Goal: Task Accomplishment & Management: Use online tool/utility

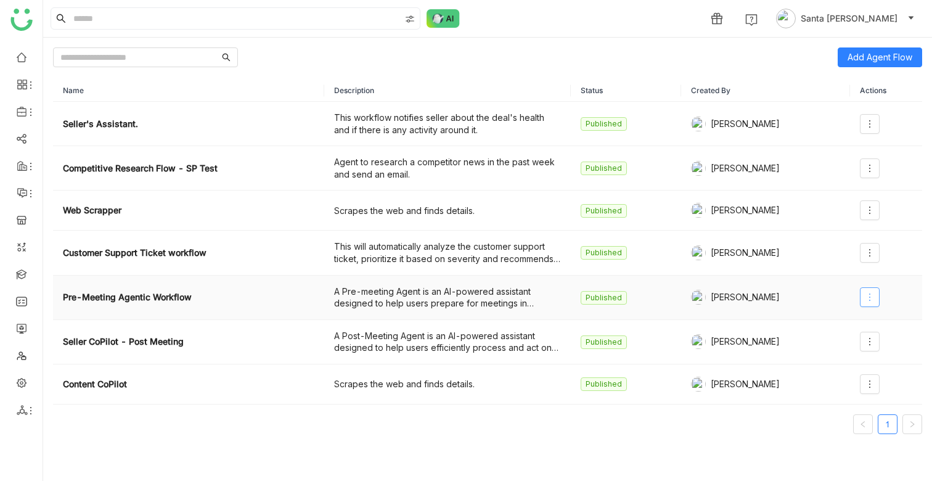
click at [874, 294] on icon at bounding box center [870, 297] width 10 height 10
click at [841, 348] on span "Execute" at bounding box center [836, 346] width 42 height 14
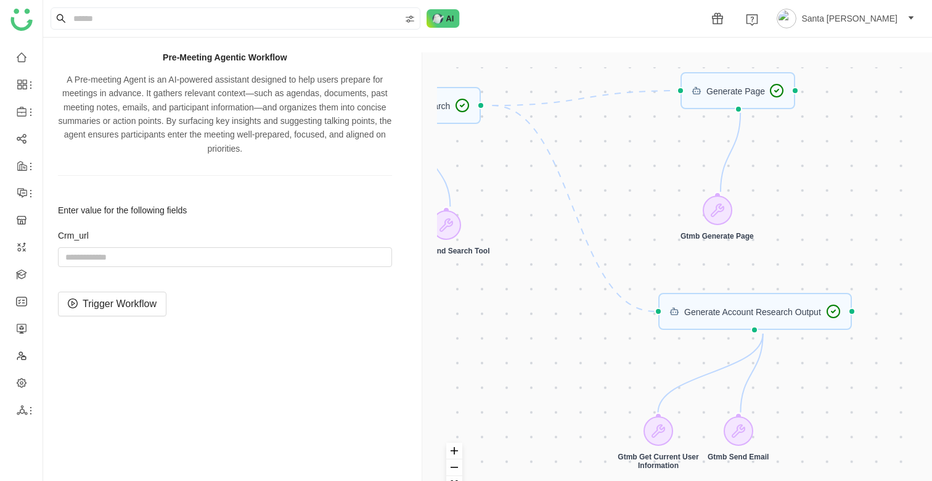
drag, startPoint x: 886, startPoint y: 284, endPoint x: 636, endPoint y: 287, distance: 249.1
click at [638, 285] on div "Trigger Start workflow Account Resolution Generate Account Research Output URL …" at bounding box center [679, 292] width 485 height 451
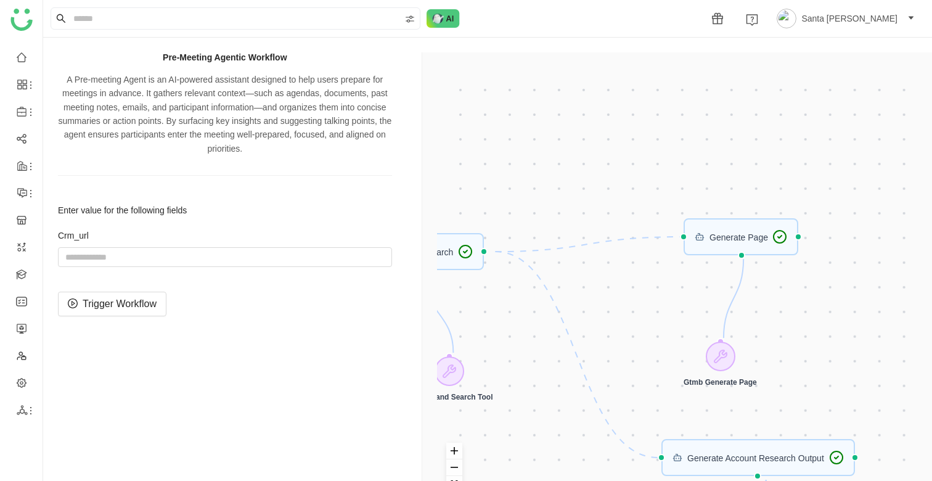
drag, startPoint x: 804, startPoint y: 277, endPoint x: 839, endPoint y: 421, distance: 148.1
click at [840, 421] on div "Trigger Start workflow Account Resolution Generate Account Research Output URL …" at bounding box center [679, 292] width 485 height 451
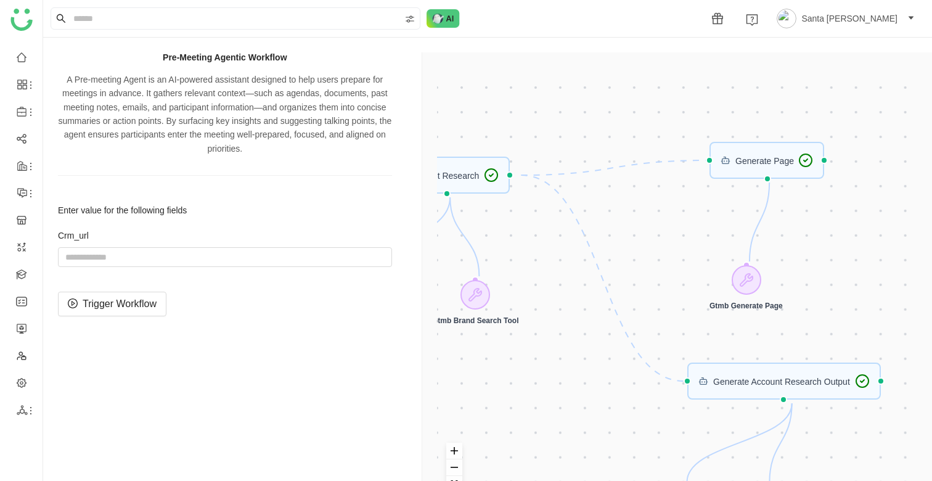
drag, startPoint x: 770, startPoint y: 342, endPoint x: 798, endPoint y: 266, distance: 80.2
click at [798, 266] on div "Trigger Start workflow Account Resolution Generate Account Research Output URL …" at bounding box center [679, 292] width 485 height 451
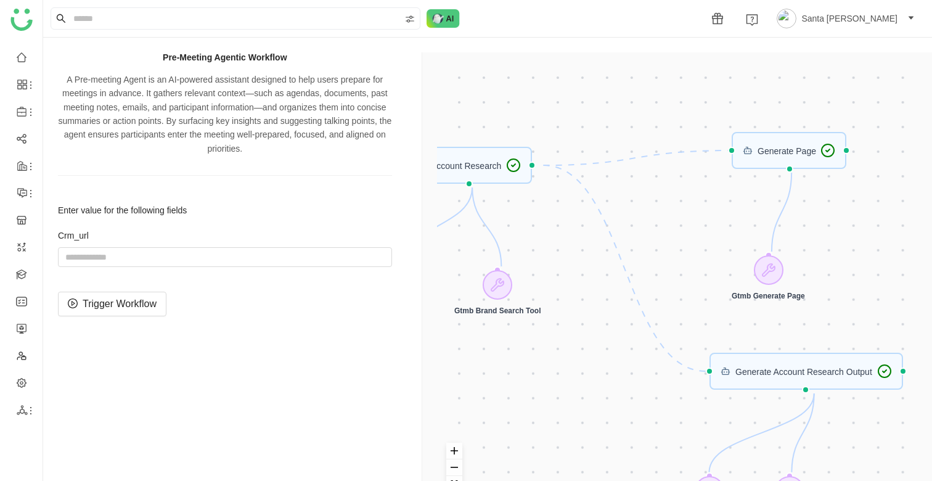
drag, startPoint x: 773, startPoint y: 270, endPoint x: 792, endPoint y: 260, distance: 22.1
click at [792, 260] on div "Trigger Start workflow Account Resolution Generate Account Research Output URL …" at bounding box center [679, 292] width 485 height 451
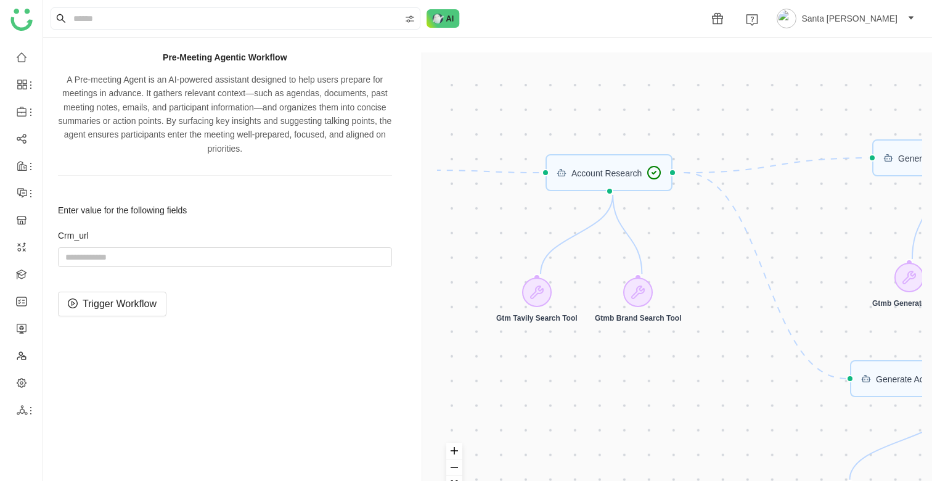
drag, startPoint x: 691, startPoint y: 244, endPoint x: 832, endPoint y: 255, distance: 141.0
click at [833, 255] on div "Trigger Start workflow Account Resolution Generate Account Research Output URL …" at bounding box center [679, 292] width 485 height 451
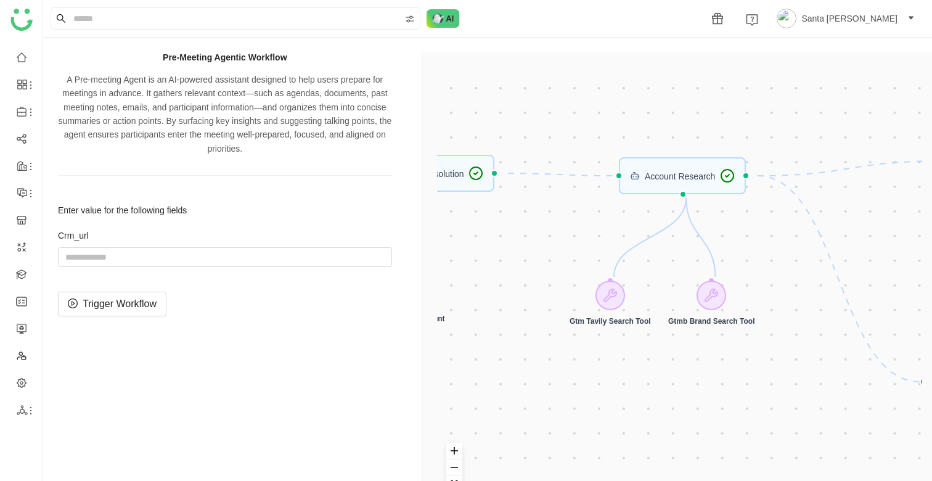
drag, startPoint x: 720, startPoint y: 253, endPoint x: 819, endPoint y: 258, distance: 99.4
click at [820, 258] on div "Trigger Start workflow Account Resolution Generate Account Research Output URL …" at bounding box center [679, 292] width 485 height 451
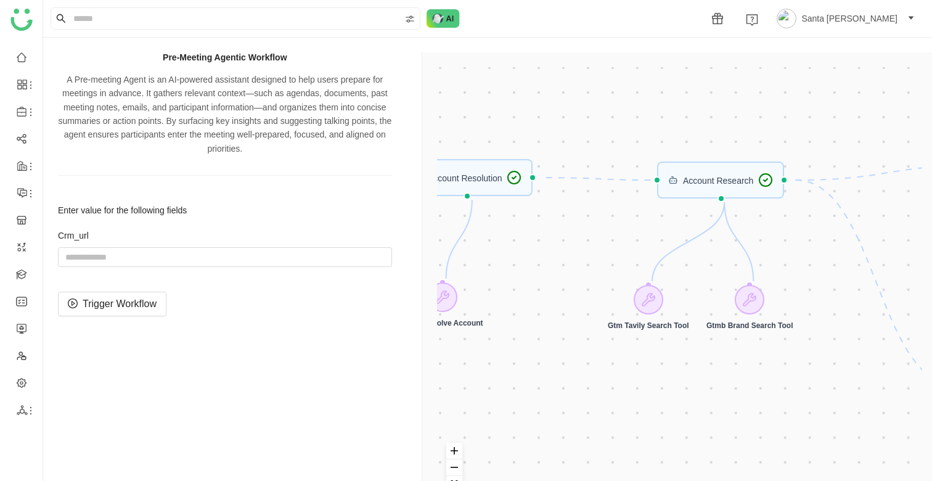
drag, startPoint x: 636, startPoint y: 240, endPoint x: 647, endPoint y: 240, distance: 11.1
click at [647, 240] on div "Trigger Start workflow Account Resolution Generate Account Research Output URL …" at bounding box center [679, 292] width 485 height 451
click at [76, 237] on label "Crm_url" at bounding box center [225, 236] width 334 height 12
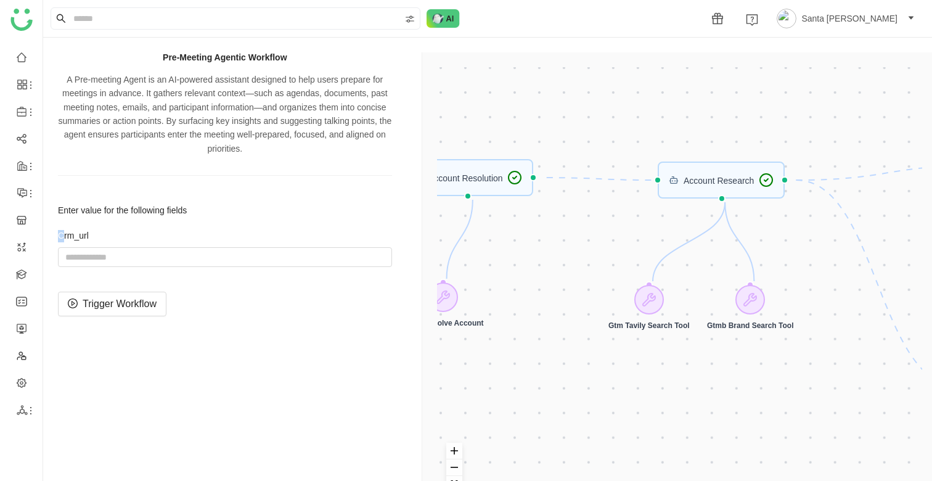
click at [82, 239] on label "Crm_url" at bounding box center [225, 236] width 334 height 12
click at [99, 260] on input "string" at bounding box center [225, 257] width 334 height 20
paste input "**********"
type input "**********"
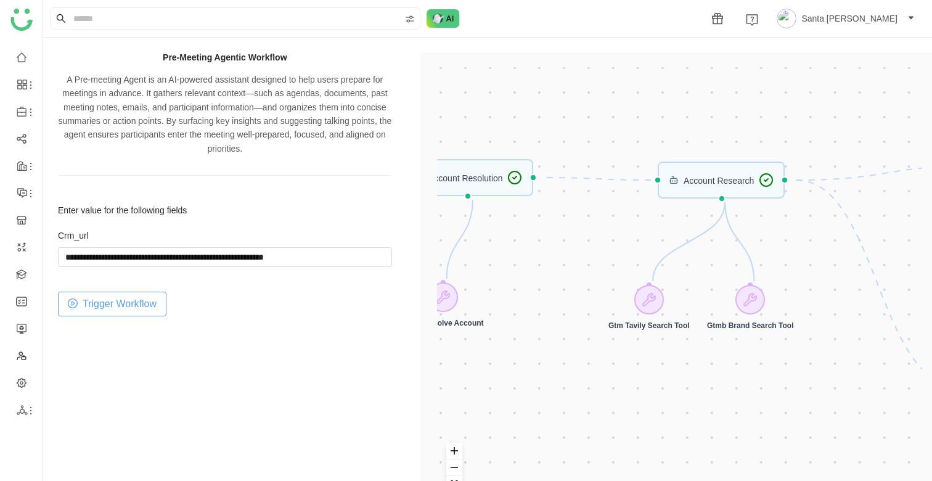
click at [107, 310] on span "Trigger Workflow" at bounding box center [120, 303] width 74 height 15
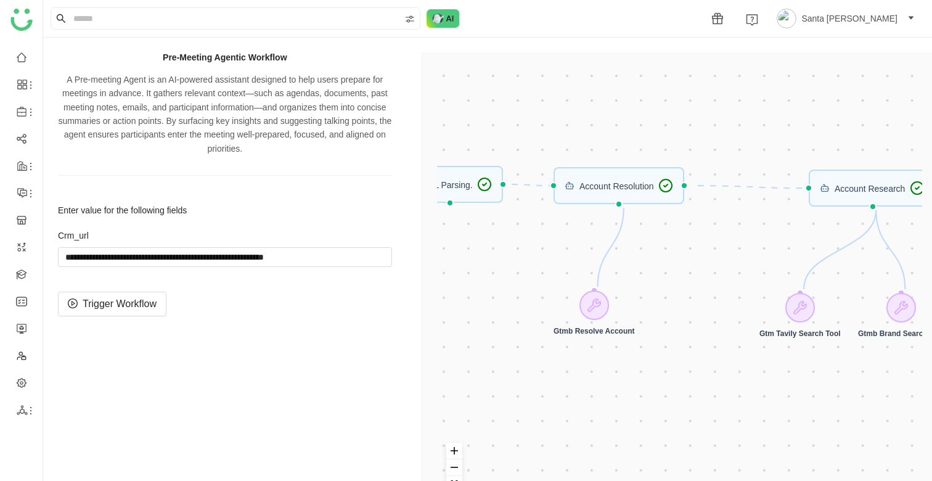
drag, startPoint x: 614, startPoint y: 271, endPoint x: 765, endPoint y: 279, distance: 151.3
click at [765, 279] on div "Trigger Start workflow Account Resolution Generate Account Research Output URL …" at bounding box center [679, 292] width 485 height 451
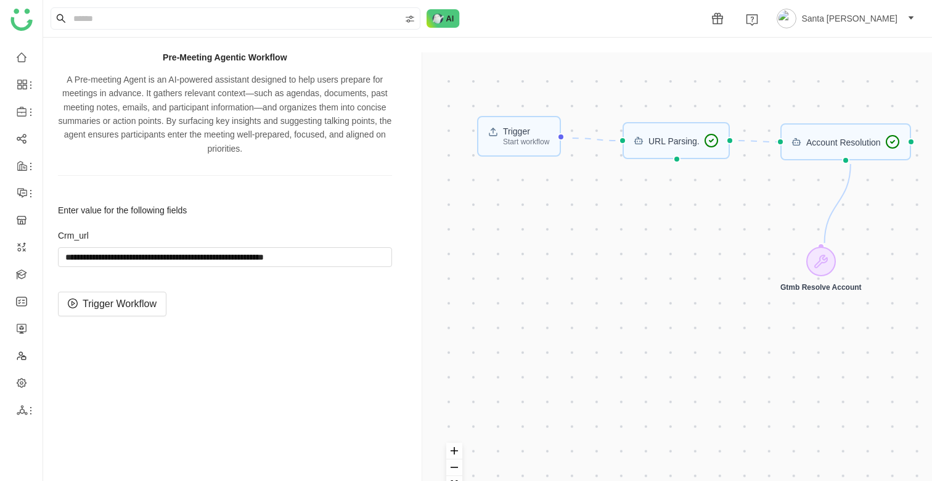
drag, startPoint x: 643, startPoint y: 224, endPoint x: 869, endPoint y: 178, distance: 231.6
click at [869, 178] on div "Trigger Start workflow Account Resolution Generate Account Research Output URL …" at bounding box center [679, 292] width 485 height 451
click at [533, 137] on div "Trigger Start workflow Account Resolution Generate Account Research Output URL …" at bounding box center [679, 292] width 485 height 451
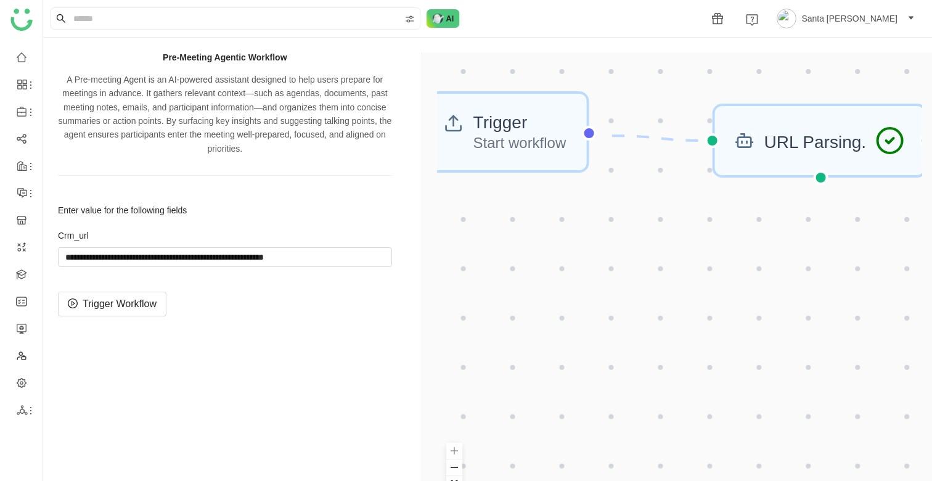
click at [533, 137] on div "Trigger Start workflow Account Resolution Generate Account Research Output URL …" at bounding box center [679, 292] width 485 height 451
click at [604, 240] on div "Trigger Start workflow Account Resolution Generate Account Research Output URL …" at bounding box center [679, 292] width 485 height 451
click at [459, 468] on button "zoom out" at bounding box center [454, 467] width 16 height 17
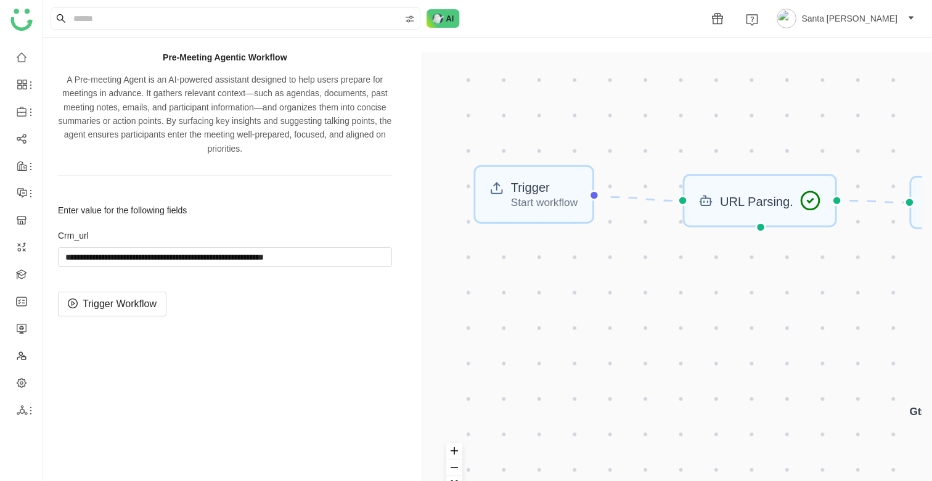
drag, startPoint x: 647, startPoint y: 142, endPoint x: 444, endPoint y: 109, distance: 205.7
click at [444, 109] on div "Trigger Start workflow Account Resolution Generate Account Research Output URL …" at bounding box center [679, 292] width 485 height 451
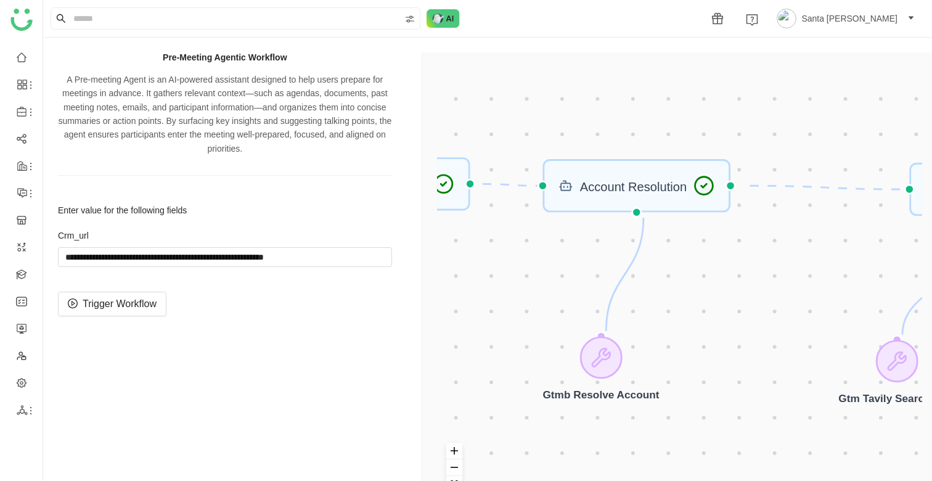
drag, startPoint x: 719, startPoint y: 194, endPoint x: 403, endPoint y: 241, distance: 319.8
click at [403, 241] on div "Pre-Meeting Agentic Workflow A Pre-meeting Agent is an AI-powered assistant des…" at bounding box center [488, 292] width 860 height 481
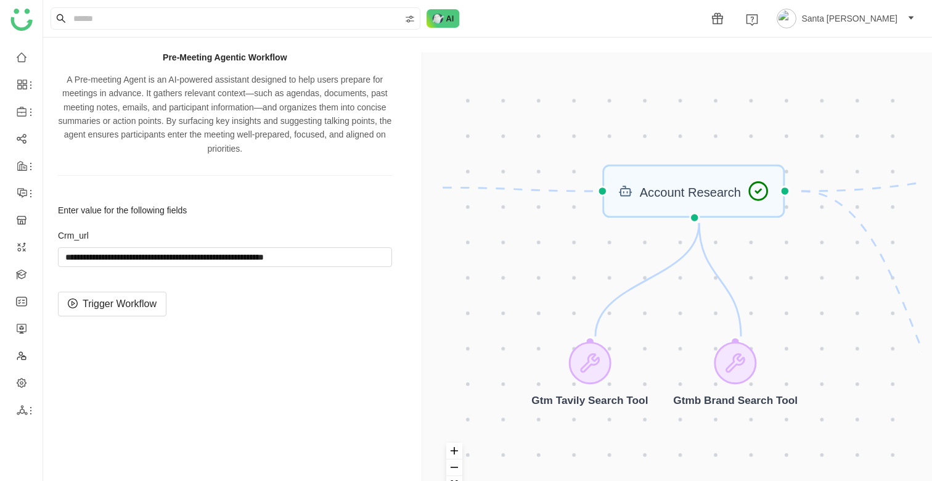
drag, startPoint x: 695, startPoint y: 306, endPoint x: 536, endPoint y: 277, distance: 161.6
click at [536, 277] on div "Trigger Start workflow Account Resolution Generate Account Research Output URL …" at bounding box center [679, 292] width 485 height 451
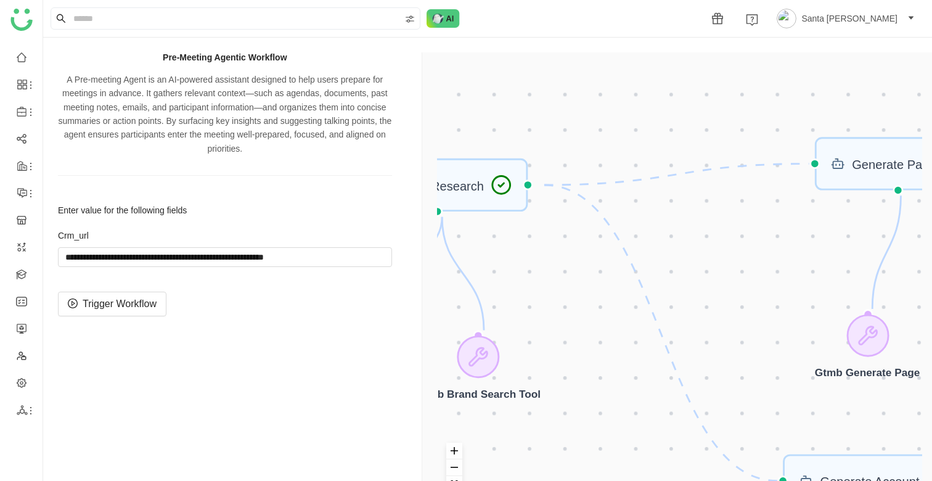
drag, startPoint x: 738, startPoint y: 294, endPoint x: 480, endPoint y: 287, distance: 257.2
click at [480, 287] on div "Trigger Start workflow Account Resolution Generate Account Research Output URL …" at bounding box center [679, 292] width 485 height 451
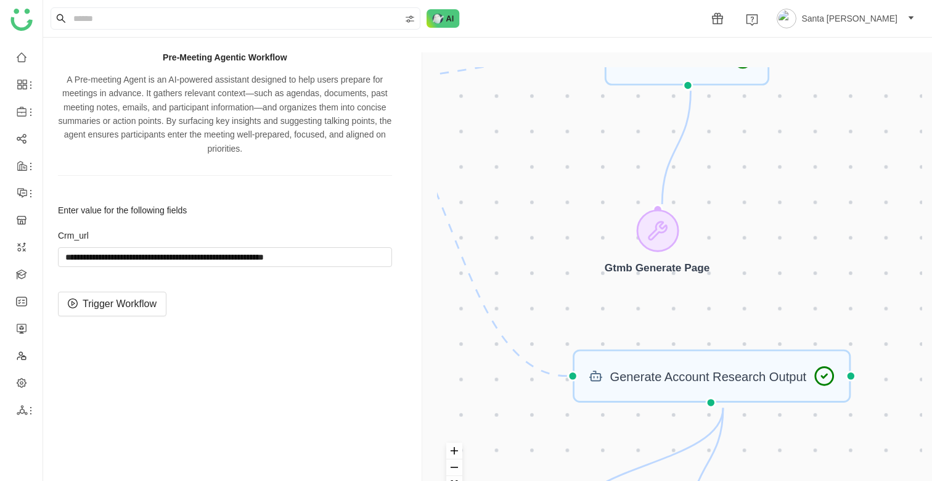
drag, startPoint x: 704, startPoint y: 337, endPoint x: 493, endPoint y: 232, distance: 235.0
click at [493, 232] on div "Trigger Start workflow Account Resolution Generate Account Research Output URL …" at bounding box center [679, 292] width 485 height 451
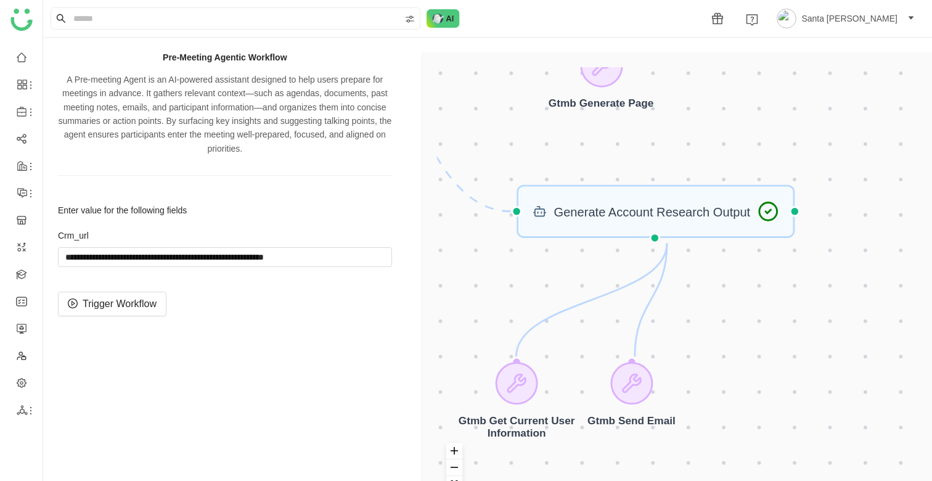
drag, startPoint x: 617, startPoint y: 340, endPoint x: 561, endPoint y: 176, distance: 173.4
click at [561, 176] on div "Trigger Start workflow Account Resolution Generate Account Research Output URL …" at bounding box center [679, 292] width 485 height 451
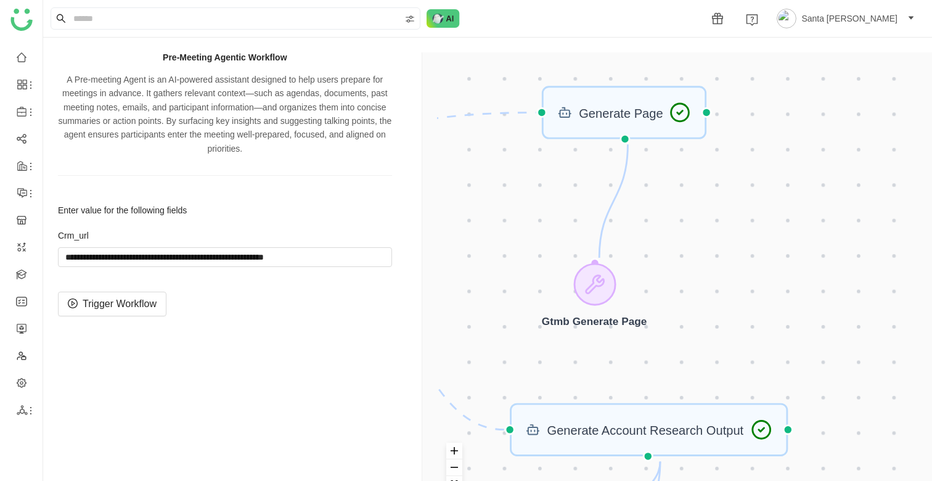
drag, startPoint x: 635, startPoint y: 167, endPoint x: 628, endPoint y: 386, distance: 219.0
click at [628, 386] on div "Trigger Start workflow Account Resolution Generate Account Research Output URL …" at bounding box center [679, 292] width 485 height 451
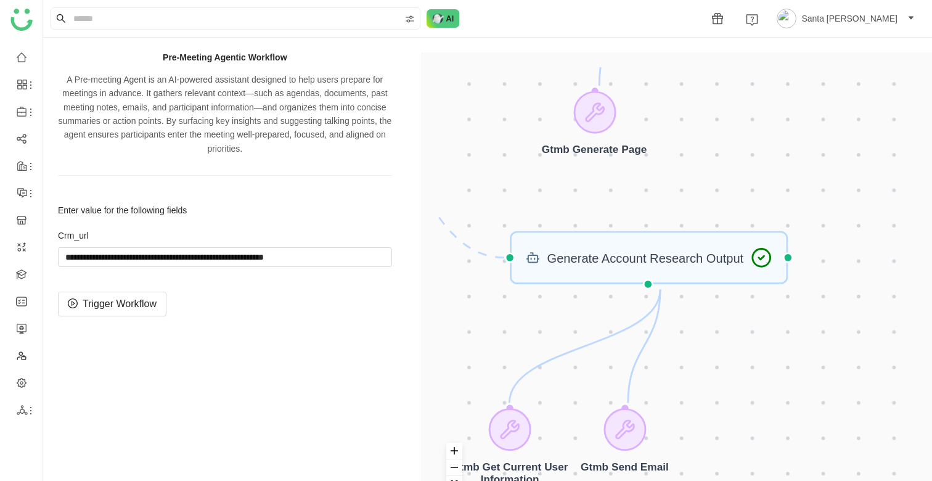
drag, startPoint x: 688, startPoint y: 385, endPoint x: 688, endPoint y: 213, distance: 171.4
click at [688, 212] on div "Trigger Start workflow Account Resolution Generate Account Research Output URL …" at bounding box center [679, 292] width 485 height 451
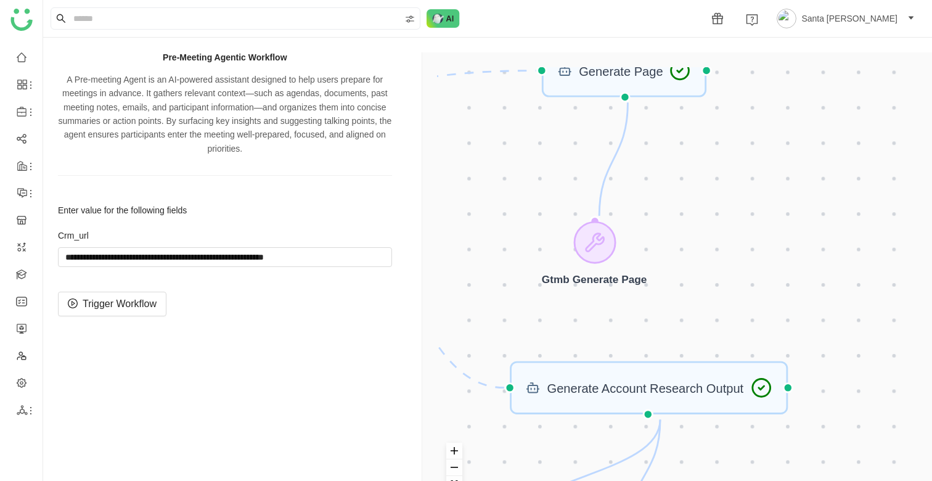
drag, startPoint x: 747, startPoint y: 327, endPoint x: 747, endPoint y: 457, distance: 130.1
click at [747, 457] on div "Trigger Start workflow Account Resolution Generate Account Research Output URL …" at bounding box center [679, 292] width 485 height 451
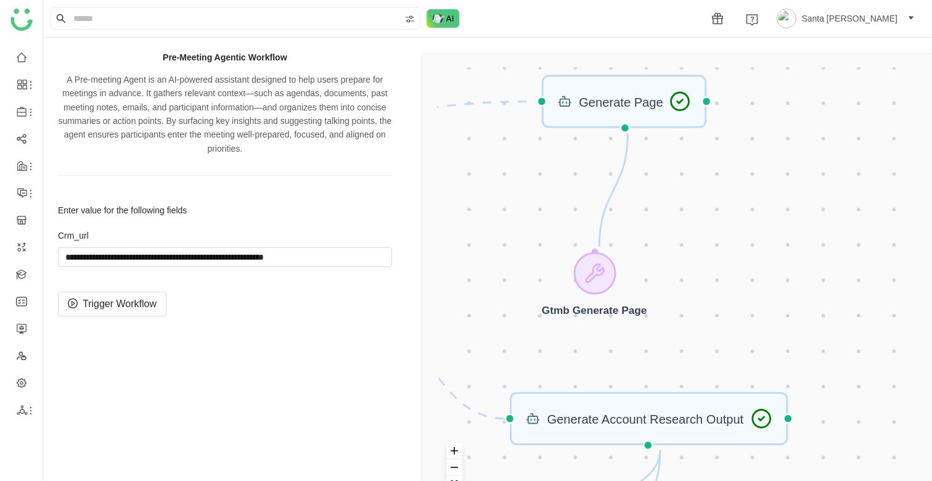
drag, startPoint x: 680, startPoint y: 129, endPoint x: 683, endPoint y: 184, distance: 54.9
click at [683, 185] on div "Trigger Start workflow Account Resolution Generate Account Research Output URL …" at bounding box center [679, 292] width 485 height 451
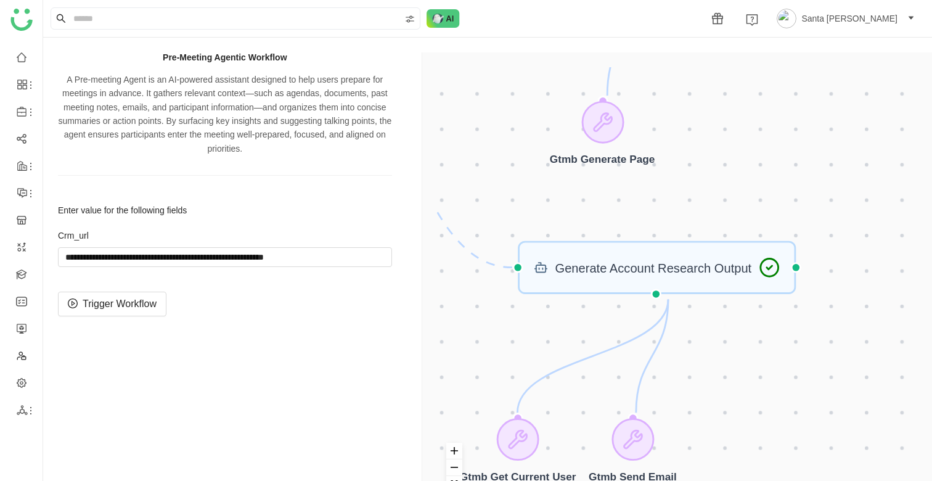
drag, startPoint x: 668, startPoint y: 300, endPoint x: 671, endPoint y: 123, distance: 176.4
click at [671, 123] on div "Trigger Start workflow Account Resolution Generate Account Research Output URL …" at bounding box center [679, 292] width 485 height 451
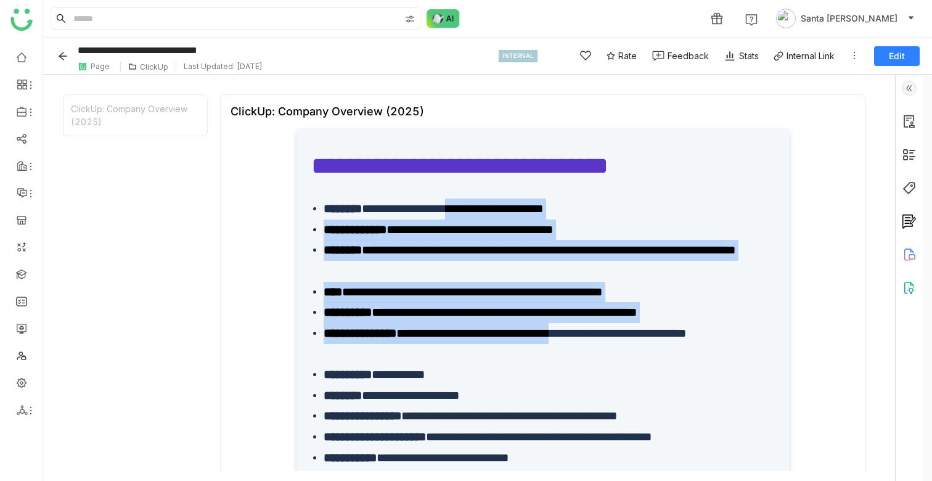
click at [62, 57] on icon "Back" at bounding box center [63, 56] width 10 height 10
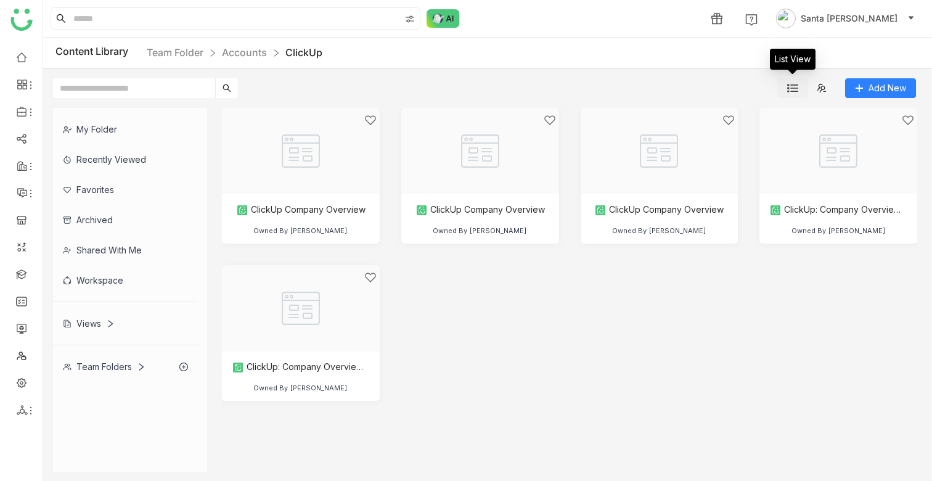
click at [797, 88] on img at bounding box center [792, 88] width 11 height 11
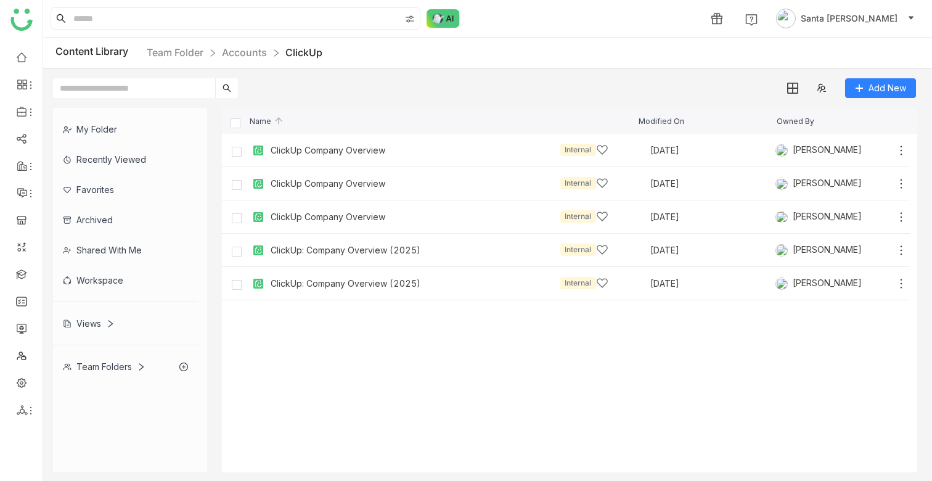
click at [663, 118] on span "Modified On" at bounding box center [662, 121] width 46 height 8
click at [350, 146] on div "ClickUp Company Overview" at bounding box center [328, 151] width 115 height 10
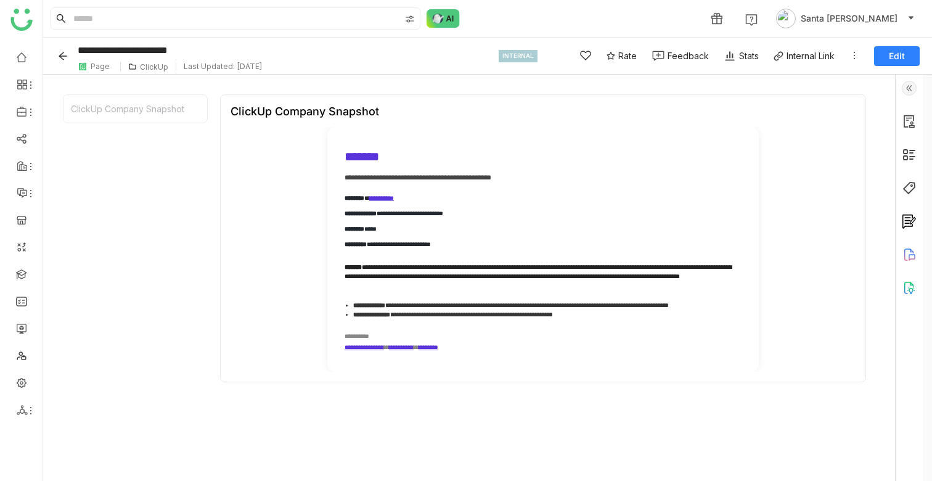
click at [68, 52] on button "Back" at bounding box center [64, 56] width 19 height 20
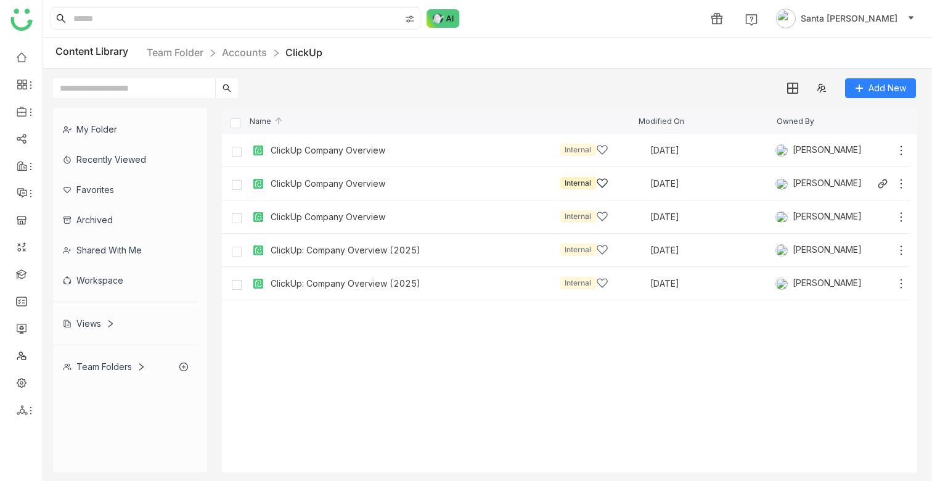
click at [429, 181] on div "ClickUp Company Overview Internal" at bounding box center [440, 183] width 338 height 13
